Goal: Information Seeking & Learning: Learn about a topic

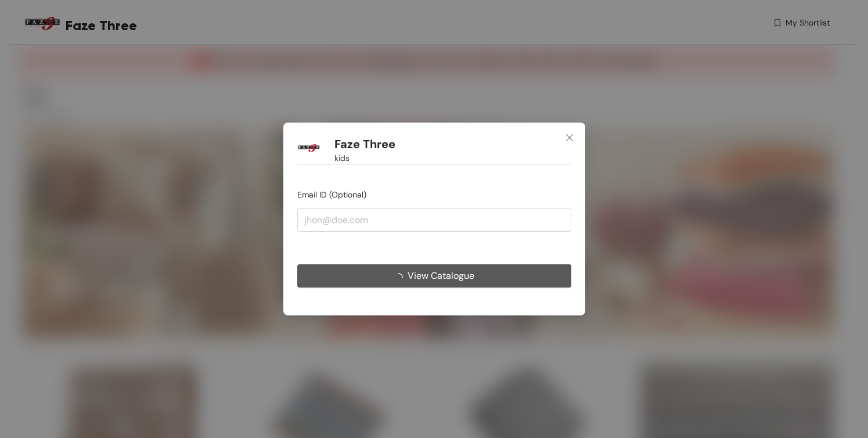
click at [537, 279] on button "View Catalogue" at bounding box center [434, 275] width 274 height 23
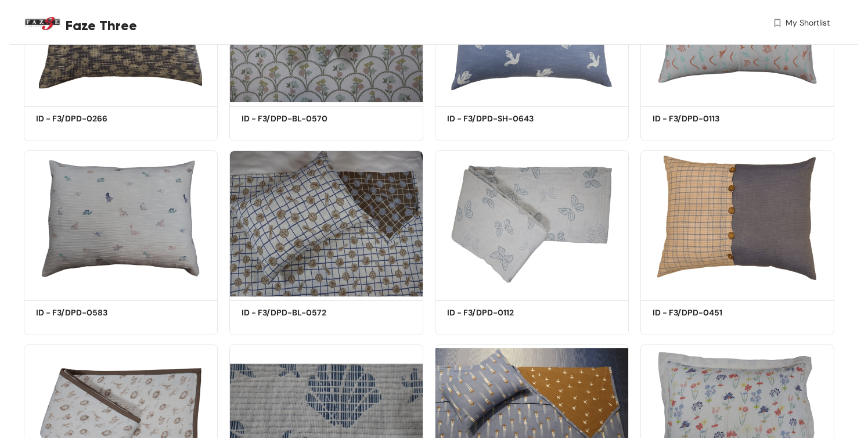
scroll to position [1933, 0]
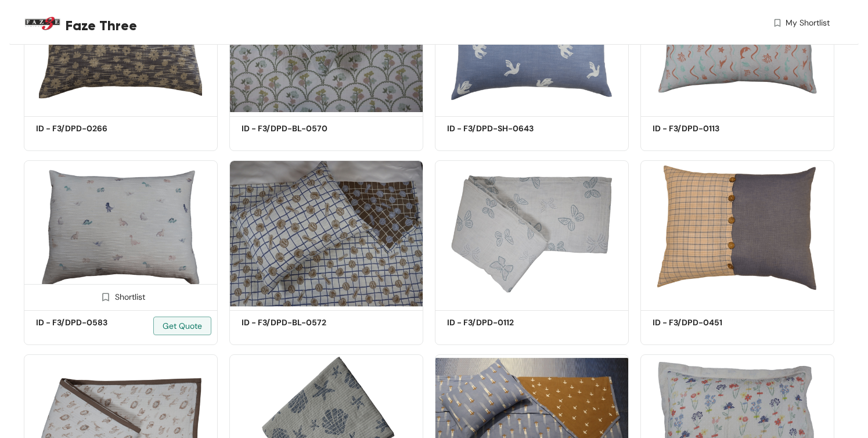
click at [139, 190] on img at bounding box center [121, 233] width 194 height 146
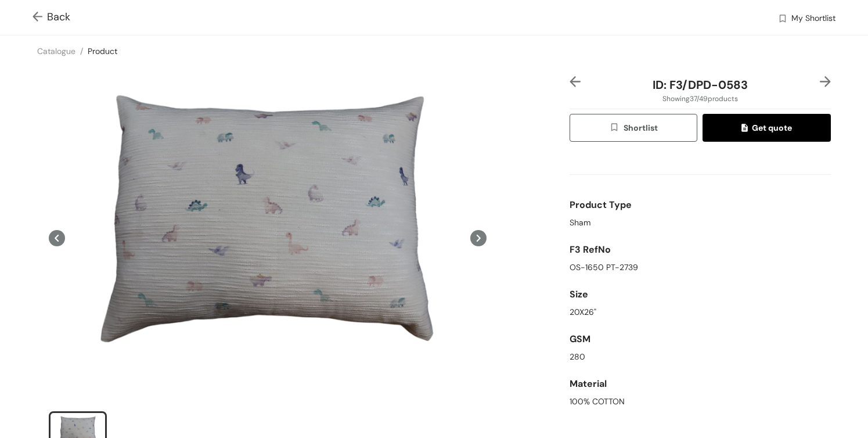
click at [31, 15] on div "Back My Shortlist" at bounding box center [434, 17] width 868 height 35
click at [38, 15] on img at bounding box center [40, 18] width 15 height 12
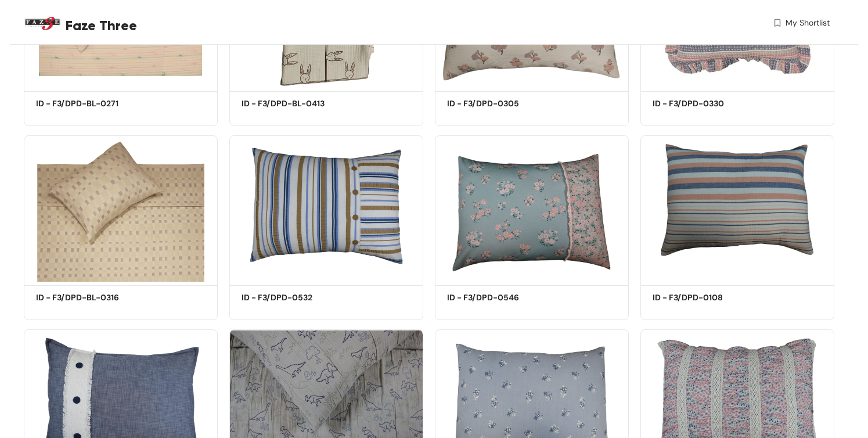
scroll to position [1018, 0]
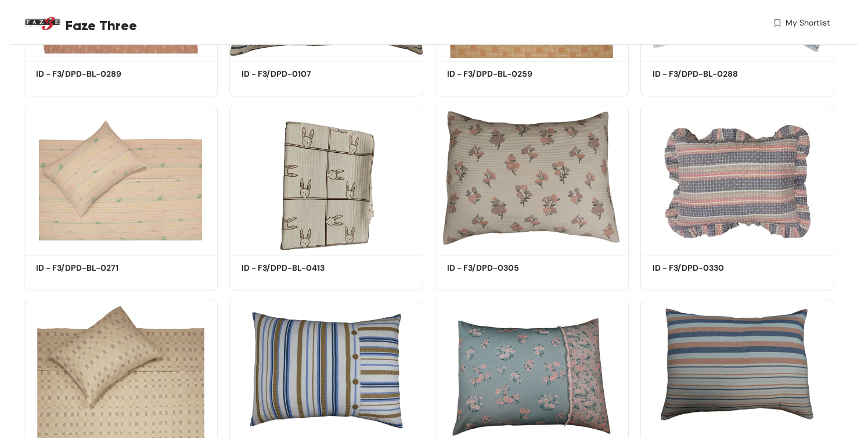
click at [43, 25] on img at bounding box center [43, 24] width 38 height 38
click at [45, 19] on img at bounding box center [43, 24] width 38 height 38
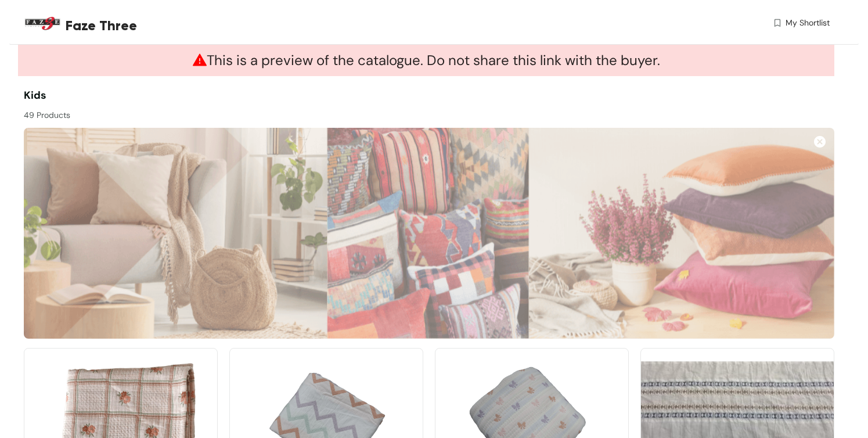
scroll to position [-1, 0]
click at [35, 91] on span "kids" at bounding box center [35, 95] width 23 height 14
click at [75, 15] on span "Faze Three" at bounding box center [101, 25] width 71 height 21
click at [35, 25] on img at bounding box center [43, 24] width 38 height 38
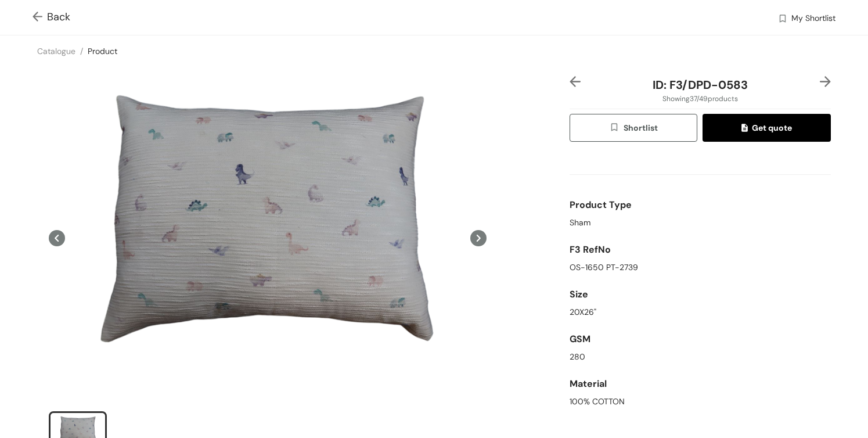
click at [46, 13] on img at bounding box center [40, 18] width 15 height 12
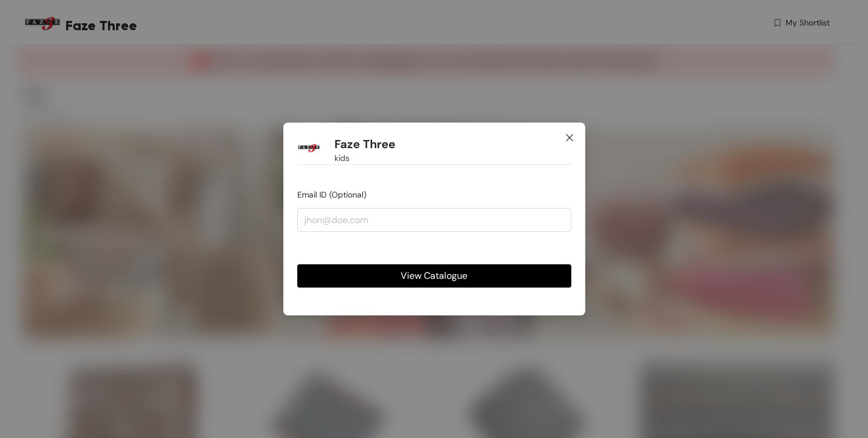
click at [570, 136] on icon "close" at bounding box center [569, 137] width 9 height 9
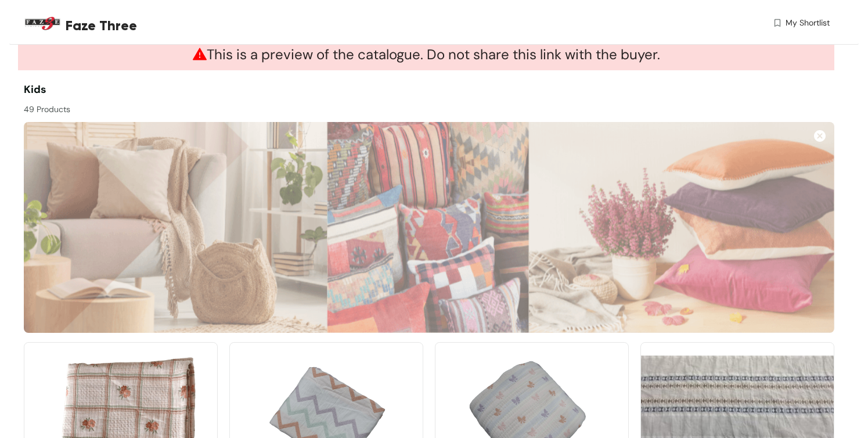
scroll to position [6, 0]
